Goal: Navigation & Orientation: Find specific page/section

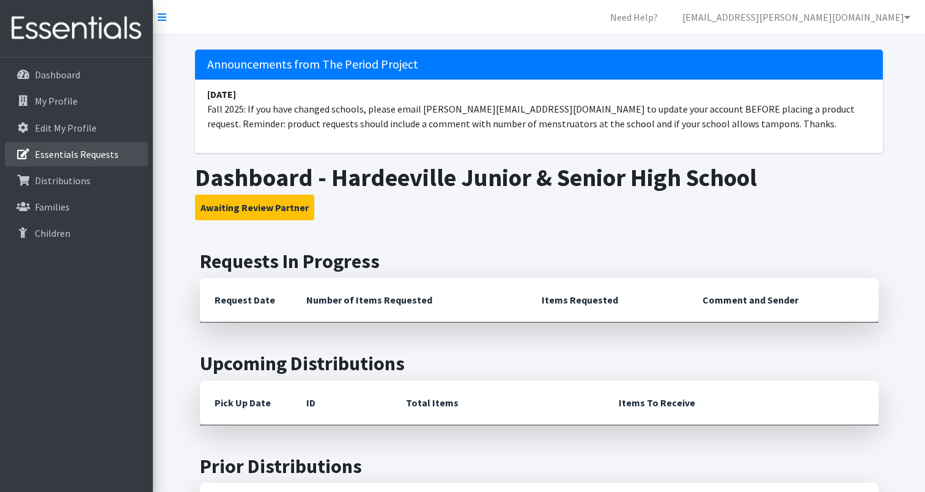
click at [101, 157] on p "Essentials Requests" at bounding box center [77, 154] width 84 height 12
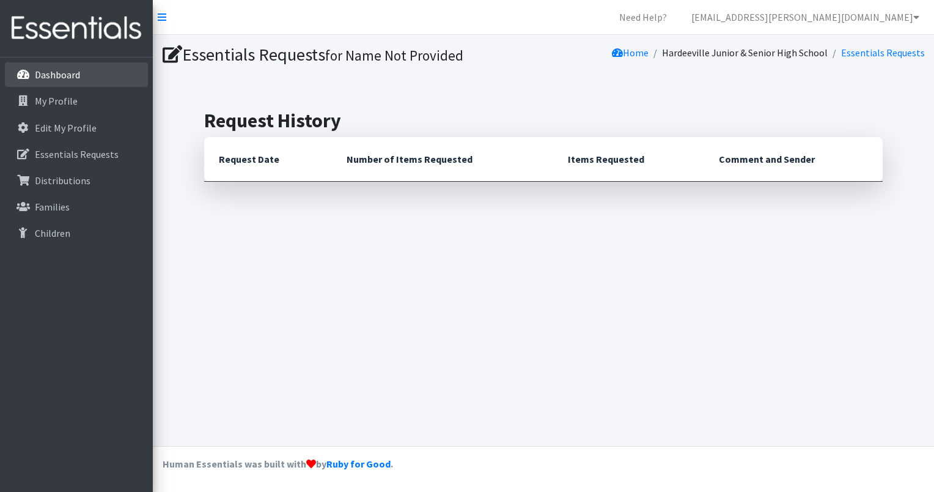
click at [81, 81] on link "Dashboard" at bounding box center [76, 74] width 143 height 24
